Goal: Find specific page/section: Find specific page/section

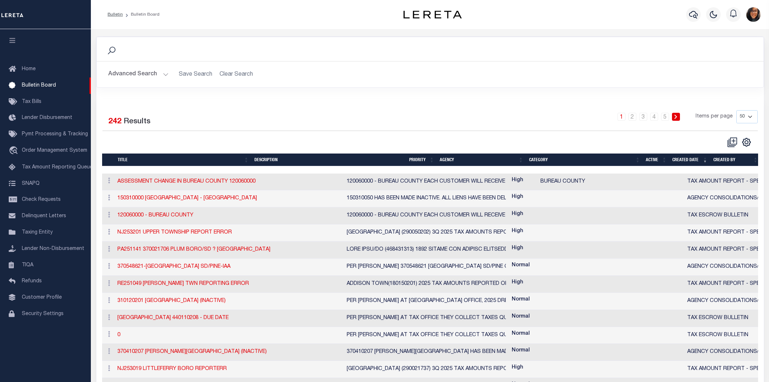
select select "50"
click at [30, 63] on link "Home" at bounding box center [45, 69] width 91 height 16
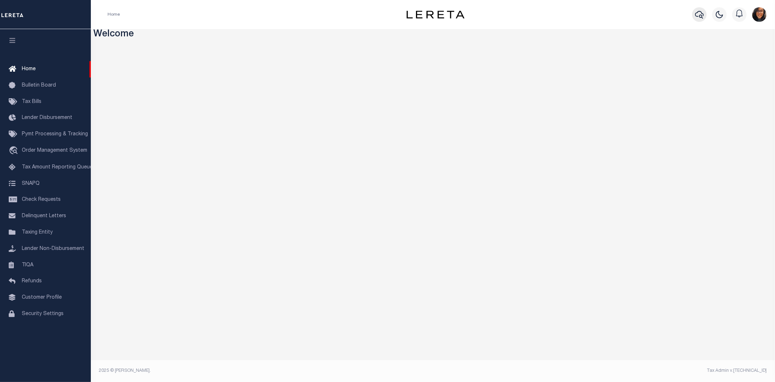
click at [699, 12] on icon "button" at bounding box center [699, 15] width 9 height 8
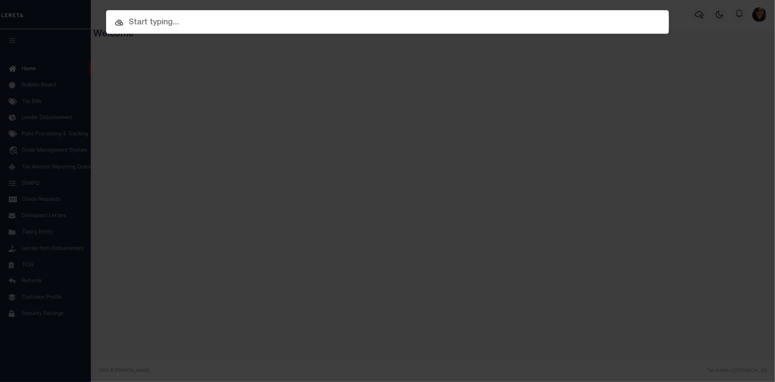
click at [174, 19] on input "text" at bounding box center [387, 22] width 563 height 13
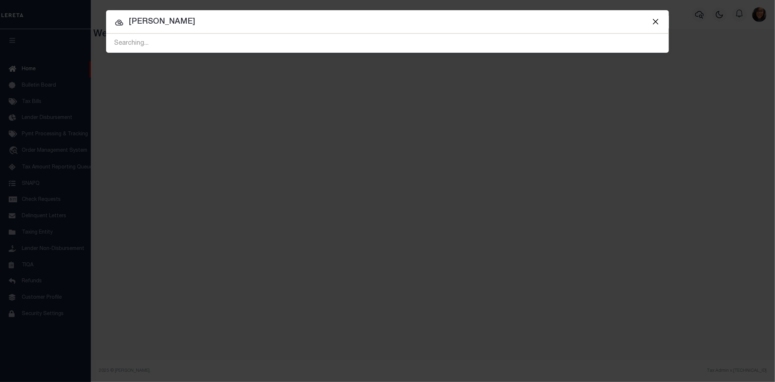
click at [166, 35] on div "Searching..." at bounding box center [387, 43] width 563 height 19
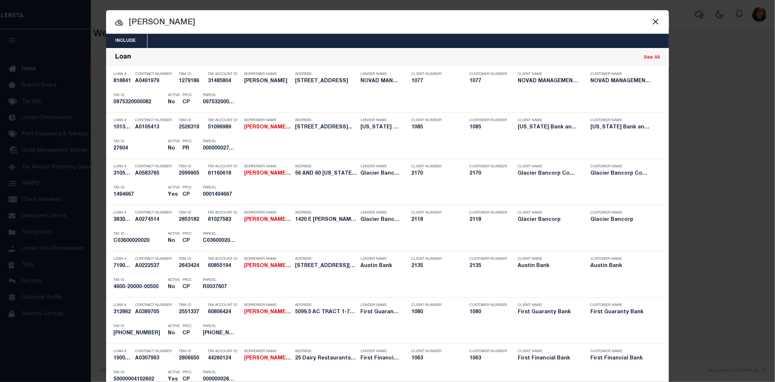
click at [171, 19] on input "[PERSON_NAME]" at bounding box center [387, 22] width 563 height 13
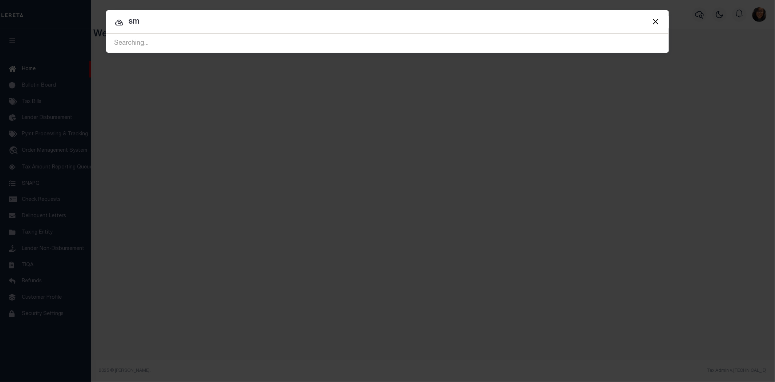
type input "s"
type input "Morada"
